Goal: Task Accomplishment & Management: Manage account settings

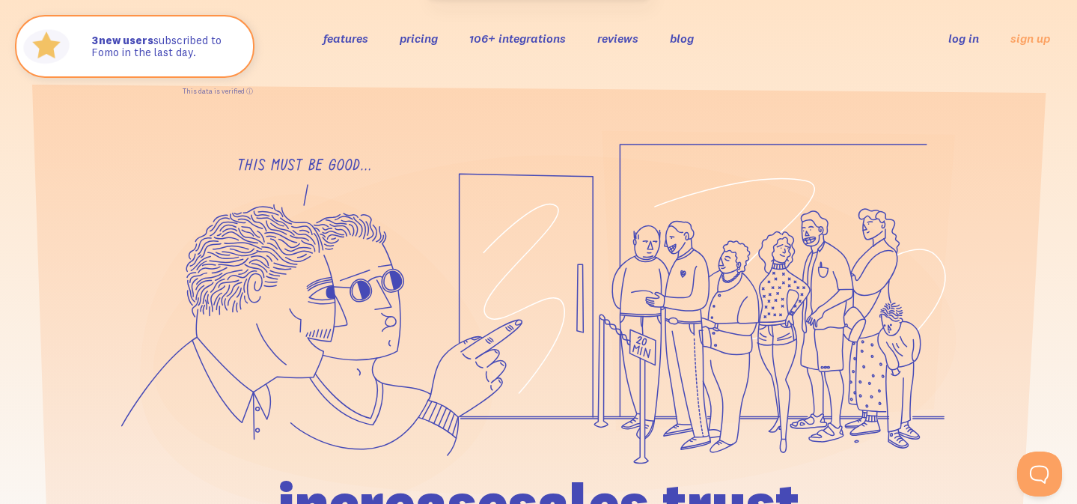
click at [972, 38] on link "log in" at bounding box center [963, 38] width 31 height 15
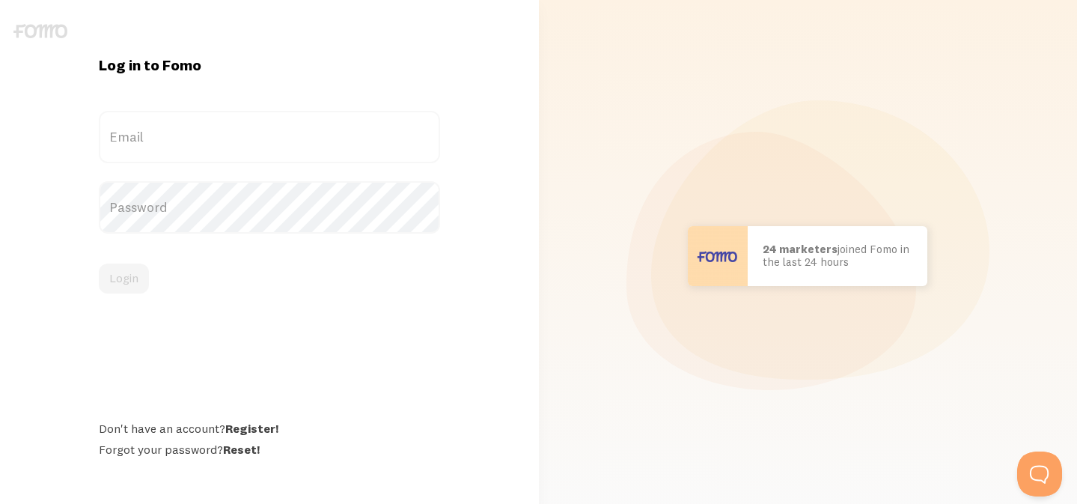
click at [151, 150] on label "Email" at bounding box center [269, 137] width 341 height 52
click at [151, 150] on input "Email" at bounding box center [269, 137] width 341 height 52
paste input "[EMAIL_ADDRESS][DOMAIN_NAME]"
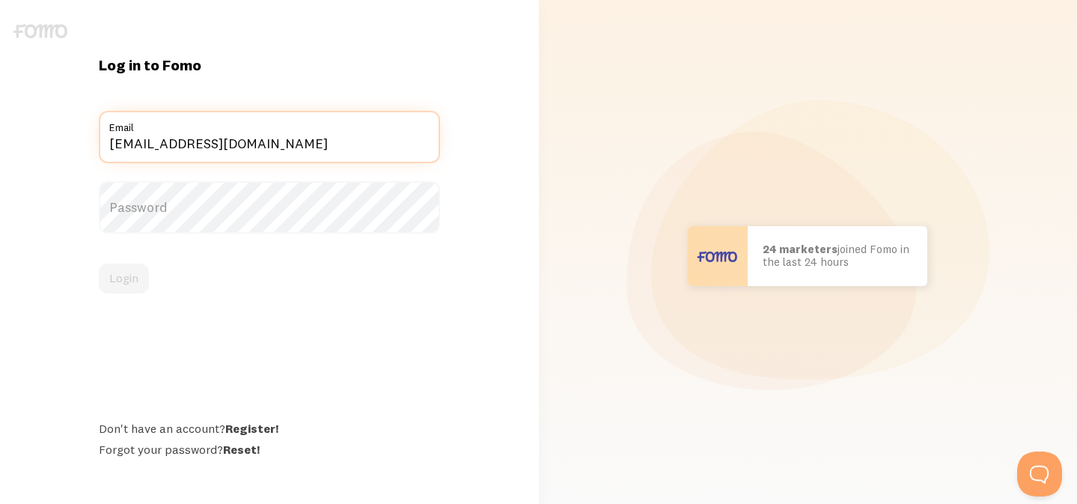
type input "[EMAIL_ADDRESS][DOMAIN_NAME]"
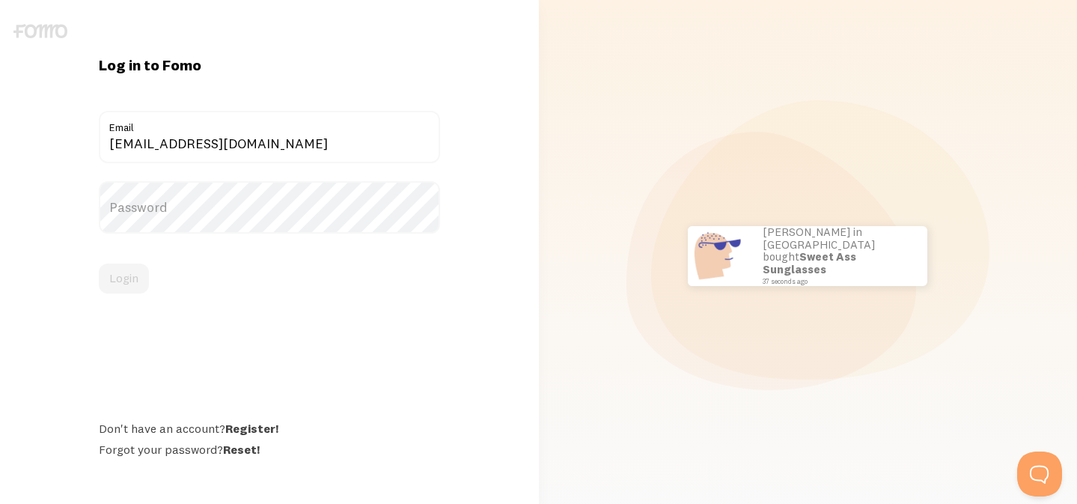
click at [183, 197] on label "Password" at bounding box center [269, 207] width 341 height 52
click at [109, 275] on button "Login" at bounding box center [124, 278] width 50 height 30
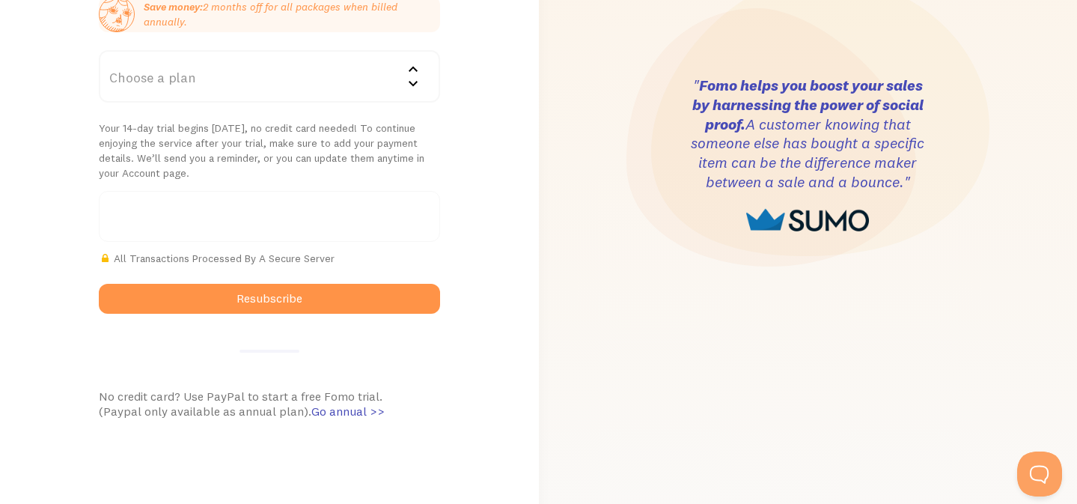
scroll to position [180, 0]
